Goal: Task Accomplishment & Management: Use online tool/utility

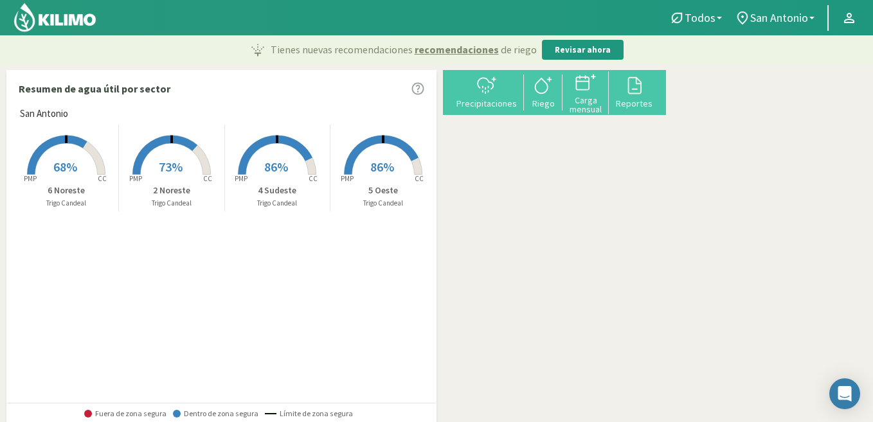
click at [169, 152] on rect at bounding box center [171, 176] width 103 height 103
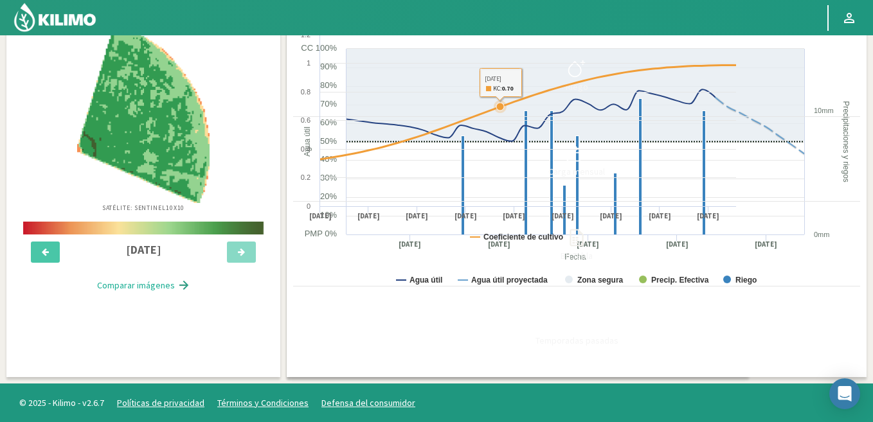
scroll to position [129, 0]
click at [587, 59] on icon at bounding box center [576, 69] width 21 height 21
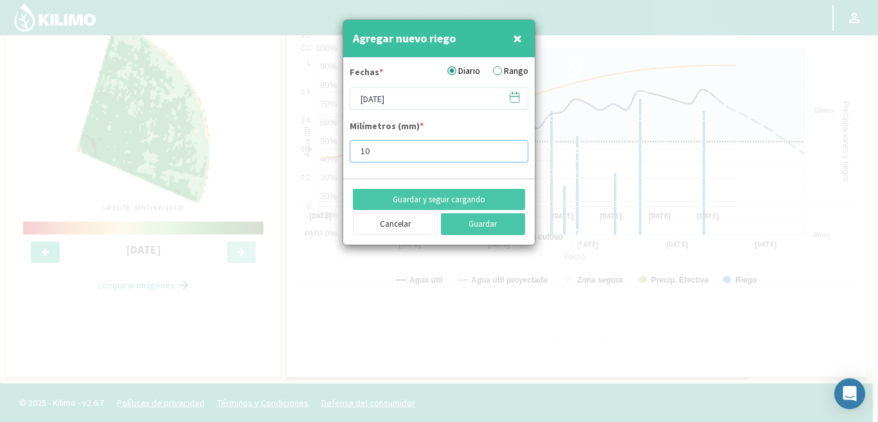
click at [385, 149] on input "10" at bounding box center [439, 151] width 179 height 23
type input "12"
click at [494, 226] on button "Guardar" at bounding box center [483, 224] width 85 height 22
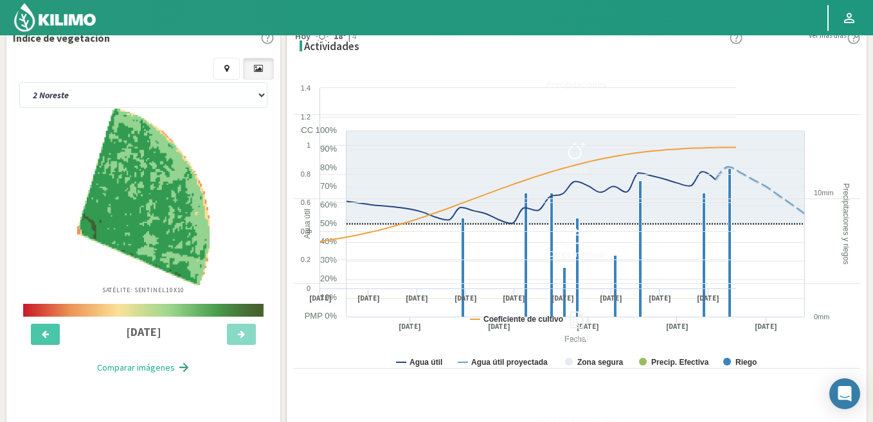
scroll to position [0, 0]
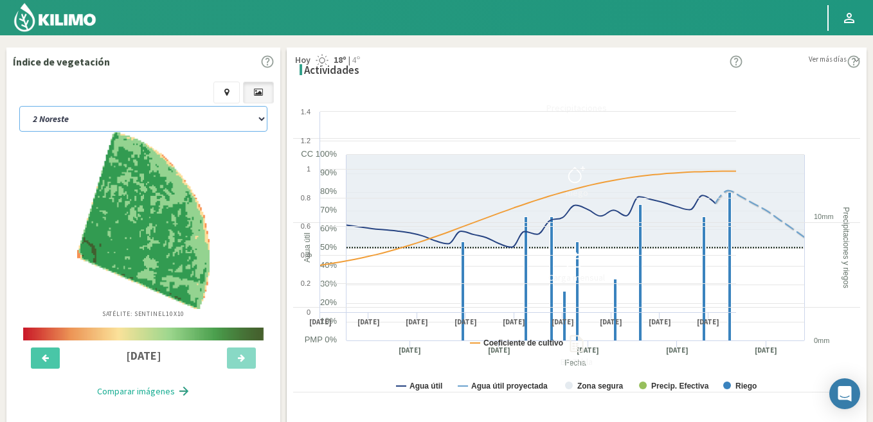
click at [145, 110] on select "2 Noreste 4 Sudeste 5 Oeste 6 Noreste" at bounding box center [143, 119] width 248 height 26
select select "1: Object"
click at [19, 106] on select "2 Noreste 4 Sudeste 5 Oeste 6 Noreste" at bounding box center [143, 119] width 248 height 26
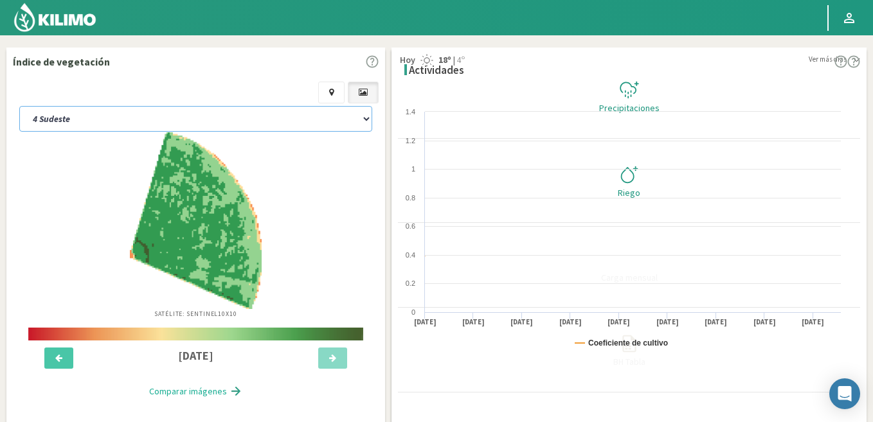
select select "2: Object"
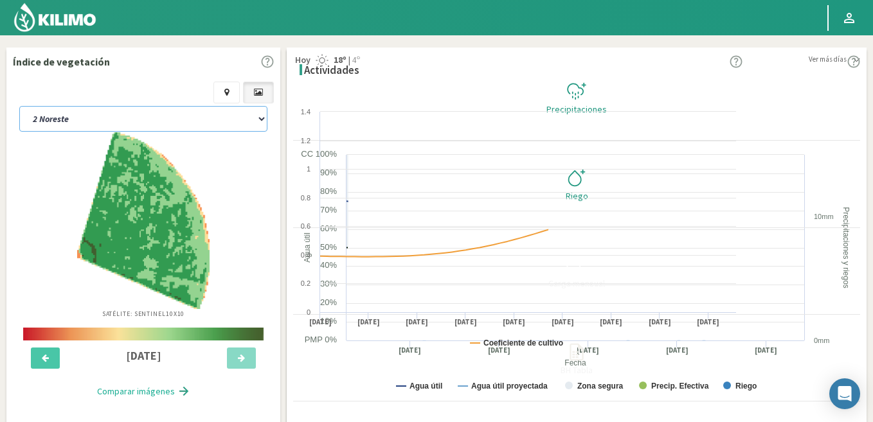
select select "5: Object"
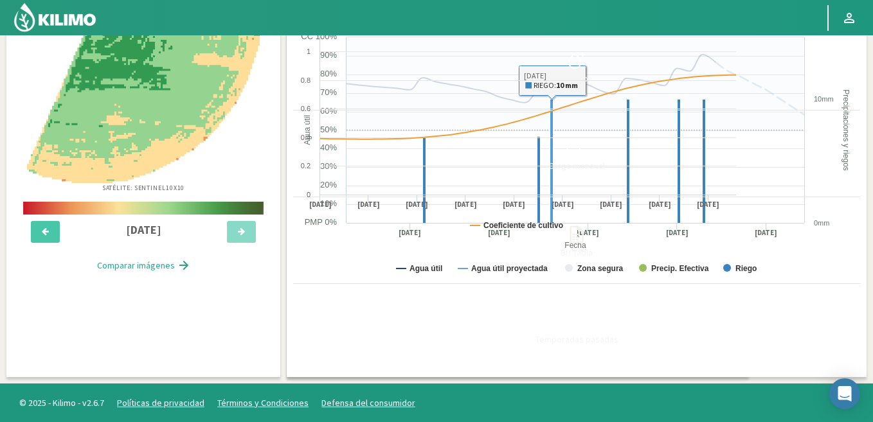
scroll to position [129, 0]
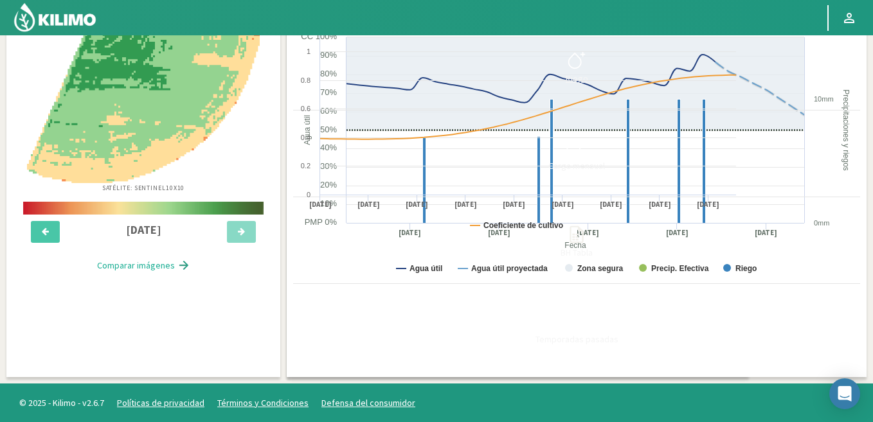
click at [587, 55] on icon at bounding box center [576, 60] width 21 height 21
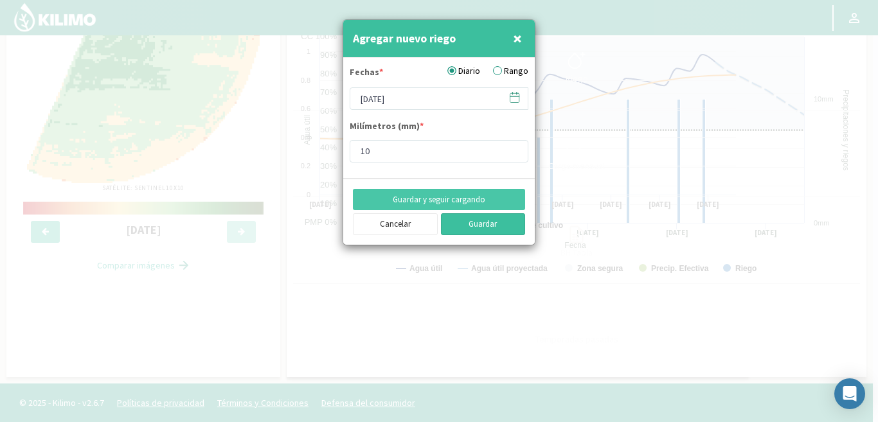
click at [486, 223] on button "Guardar" at bounding box center [483, 224] width 85 height 22
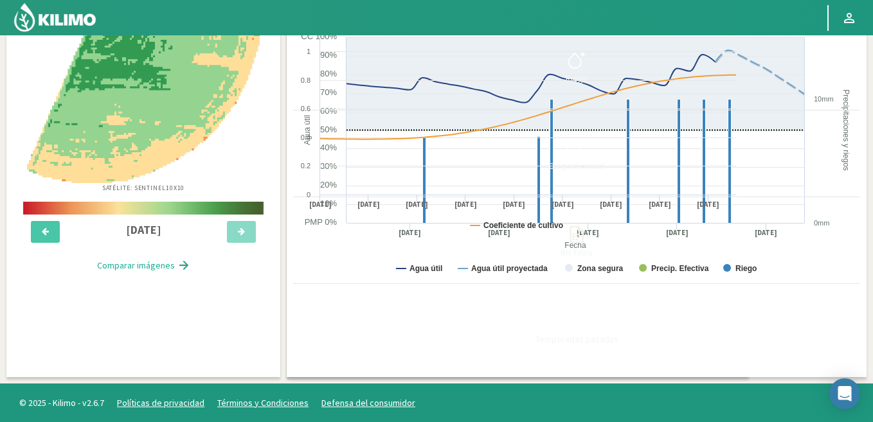
scroll to position [0, 0]
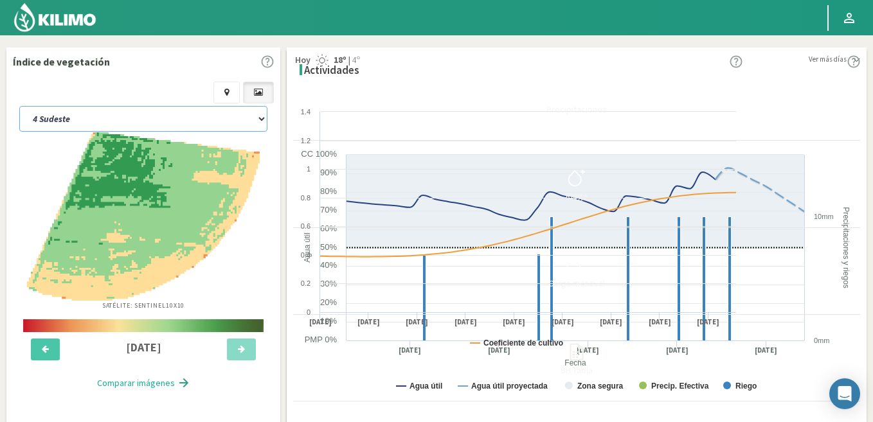
click at [147, 111] on select "2 Noreste 4 Sudeste 5 Oeste 6 Noreste" at bounding box center [143, 119] width 248 height 26
select select "6: Object"
click at [19, 106] on select "2 Noreste 4 Sudeste 5 Oeste 6 Noreste" at bounding box center [143, 119] width 248 height 26
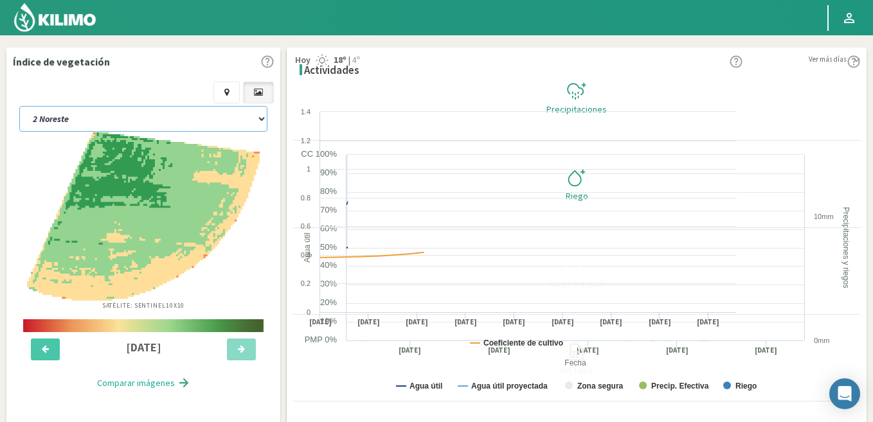
select select "4: Object"
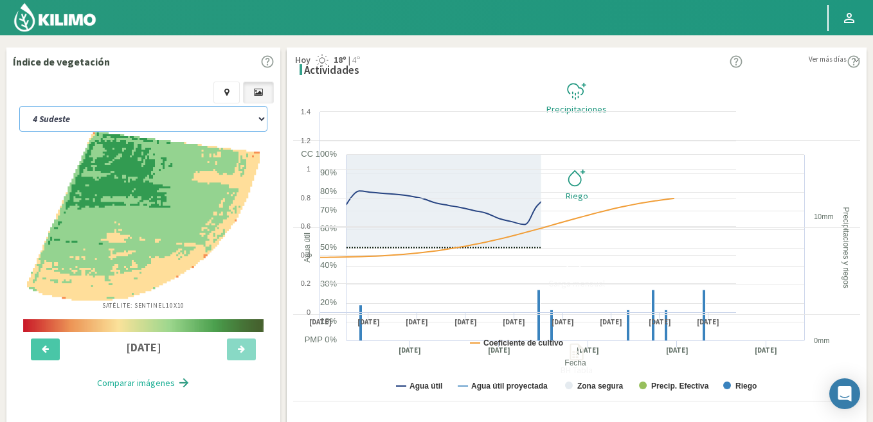
select select "10: Object"
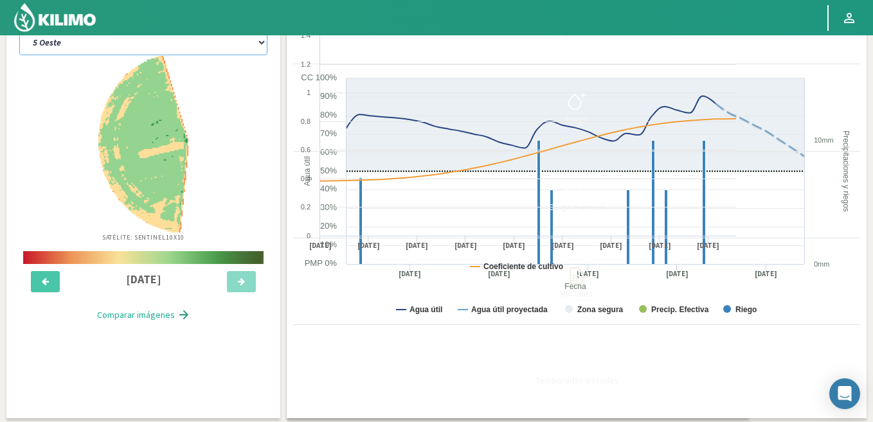
scroll to position [64, 0]
